Goal: Transaction & Acquisition: Download file/media

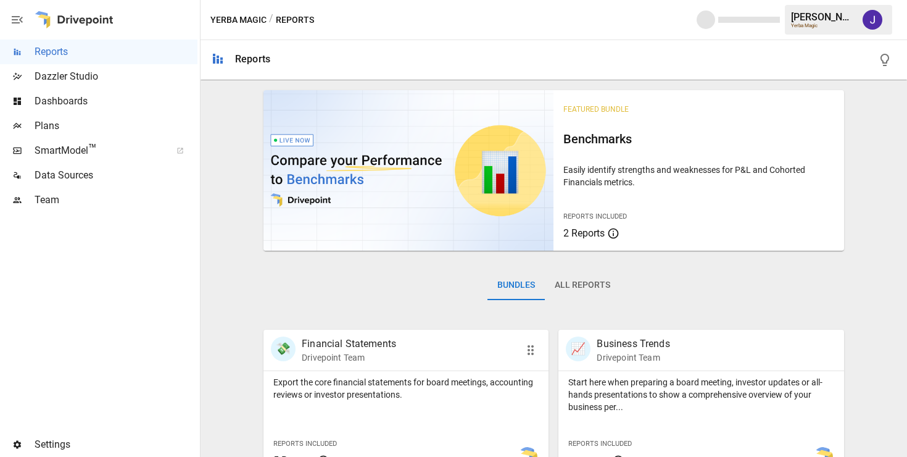
scroll to position [500, 0]
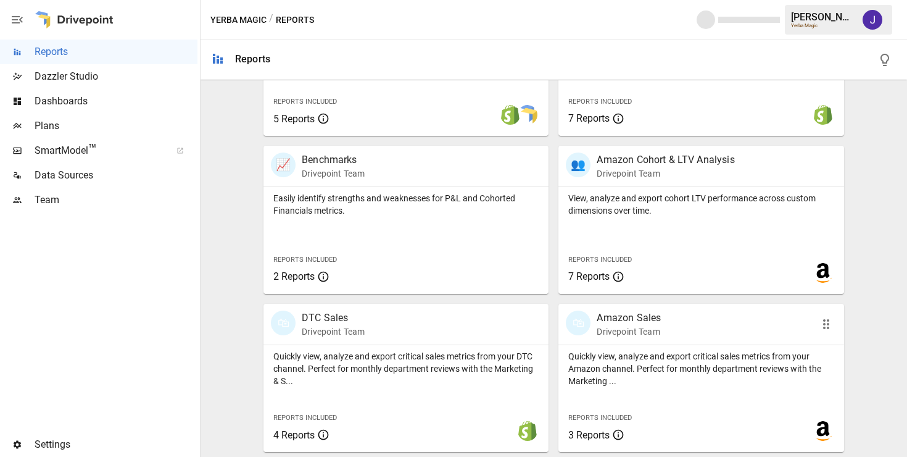
click at [638, 313] on p "Amazon Sales" at bounding box center [629, 317] width 64 height 15
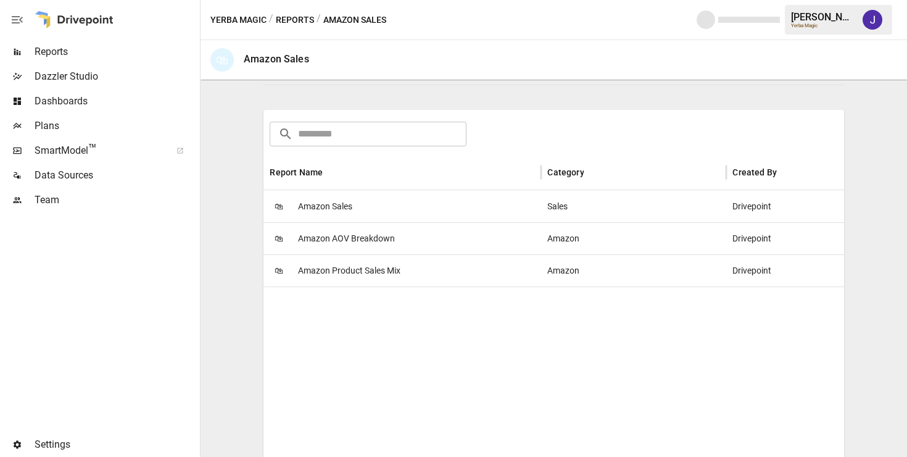
scroll to position [204, 0]
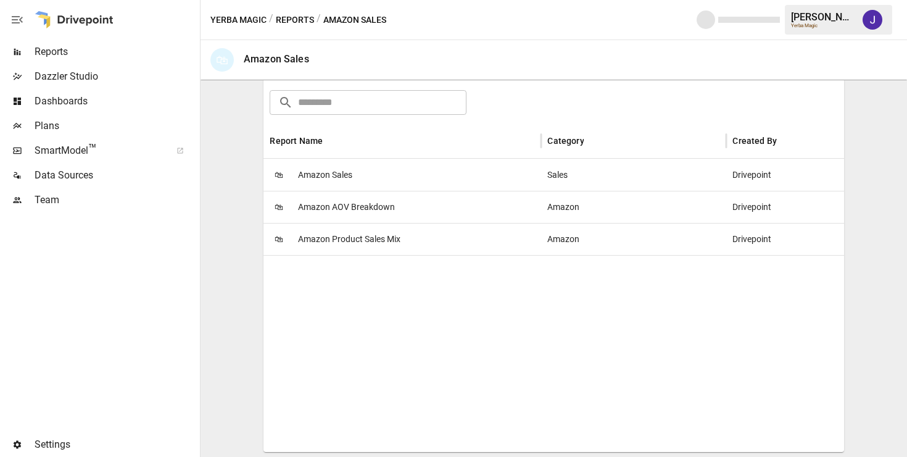
click at [335, 177] on span "Amazon Sales" at bounding box center [325, 174] width 54 height 31
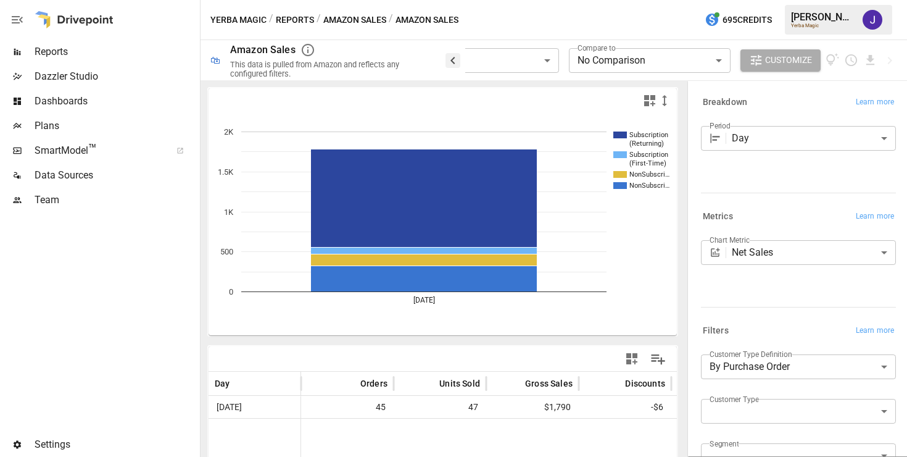
click at [456, 55] on icon "button" at bounding box center [453, 60] width 15 height 15
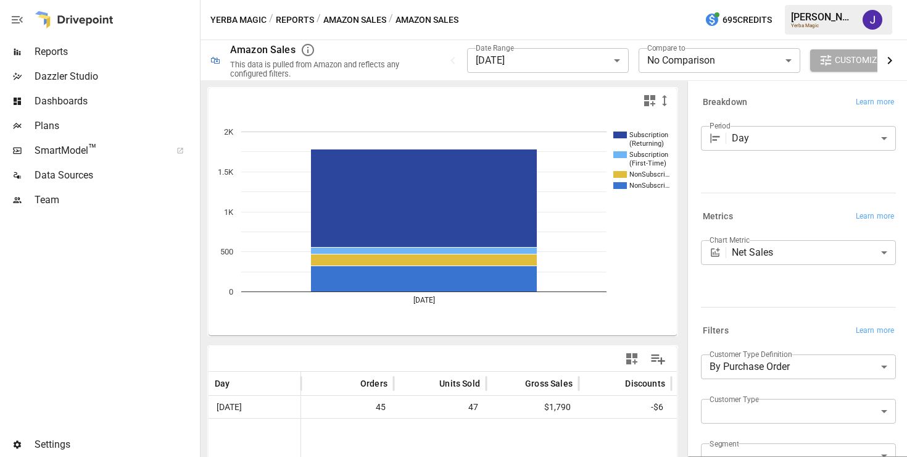
click at [892, 60] on icon "button" at bounding box center [890, 60] width 4 height 7
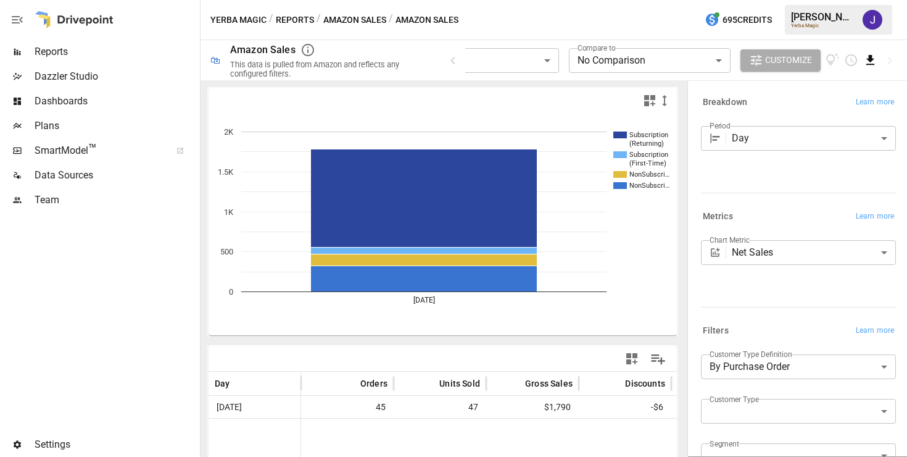
click at [868, 59] on icon "Download report" at bounding box center [870, 60] width 8 height 10
click at [862, 81] on li "Download as PDF" at bounding box center [849, 84] width 98 height 25
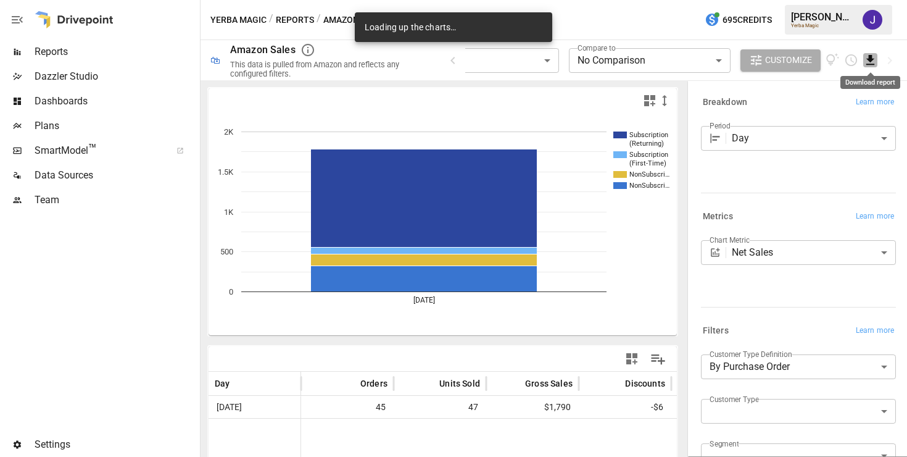
click at [870, 60] on icon "Download report" at bounding box center [870, 60] width 8 height 10
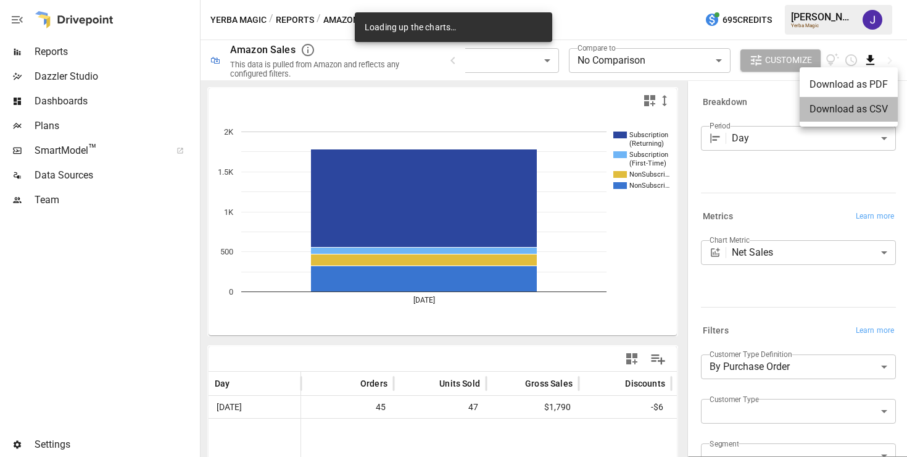
click at [863, 112] on li "Download as CSV" at bounding box center [849, 109] width 98 height 25
